Goal: Information Seeking & Learning: Learn about a topic

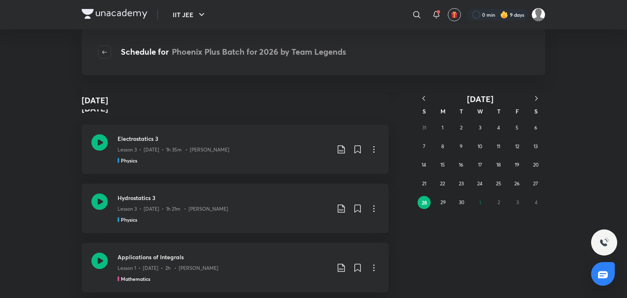
scroll to position [100, 0]
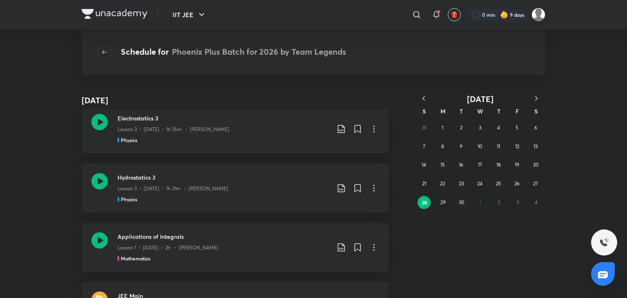
click at [539, 97] on icon "button" at bounding box center [536, 98] width 8 height 8
click at [480, 130] on abbr "1" at bounding box center [480, 127] width 2 height 7
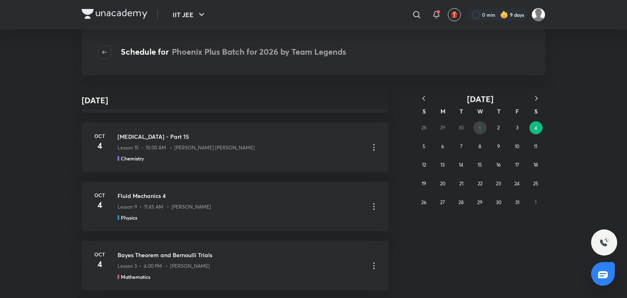
scroll to position [24638, 0]
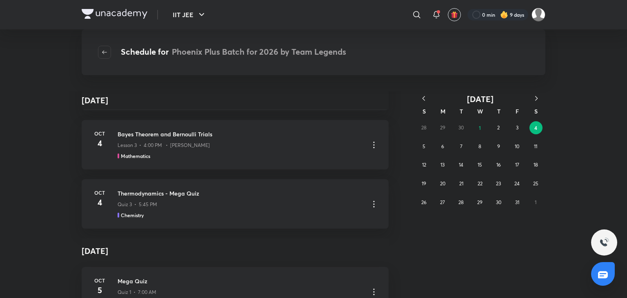
click at [422, 96] on icon "button" at bounding box center [424, 98] width 8 height 8
click at [522, 167] on button "18" at bounding box center [517, 164] width 13 height 13
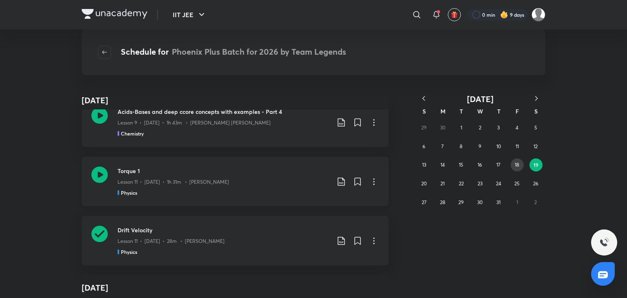
scroll to position [211, 0]
